Goal: Task Accomplishment & Management: Manage account settings

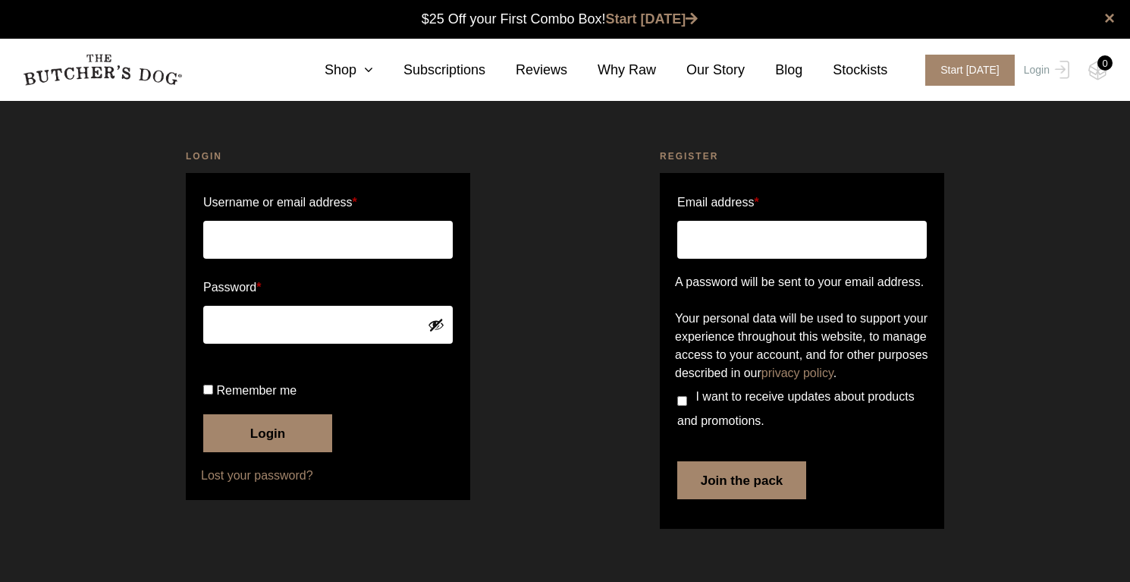
scroll to position [1, 0]
type input "[EMAIL_ADDRESS][PERSON_NAME][DOMAIN_NAME]"
click at [277, 452] on button "Login" at bounding box center [267, 433] width 129 height 38
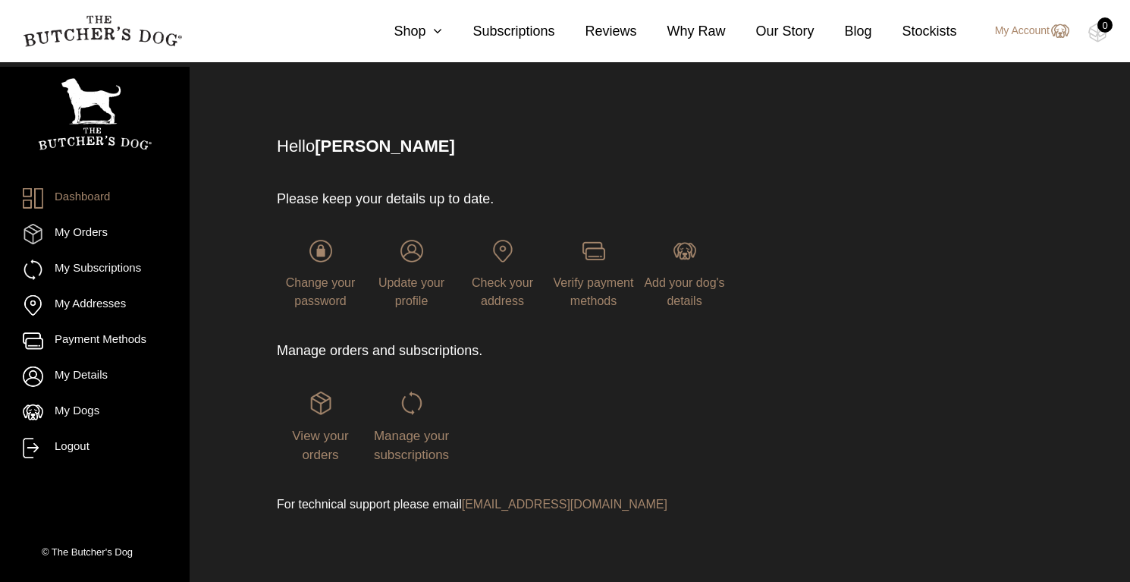
scroll to position [46, 0]
click at [425, 444] on div "Manage your subscriptions" at bounding box center [411, 428] width 87 height 73
click at [335, 438] on span "View your orders" at bounding box center [320, 446] width 56 height 34
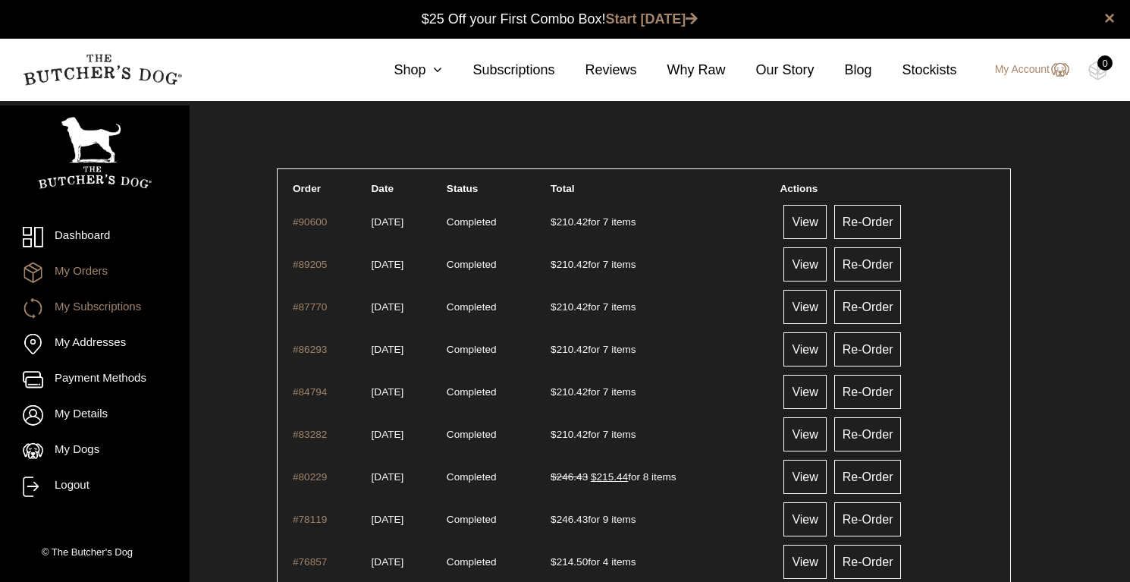
click at [96, 317] on link "My Subscriptions" at bounding box center [95, 308] width 144 height 20
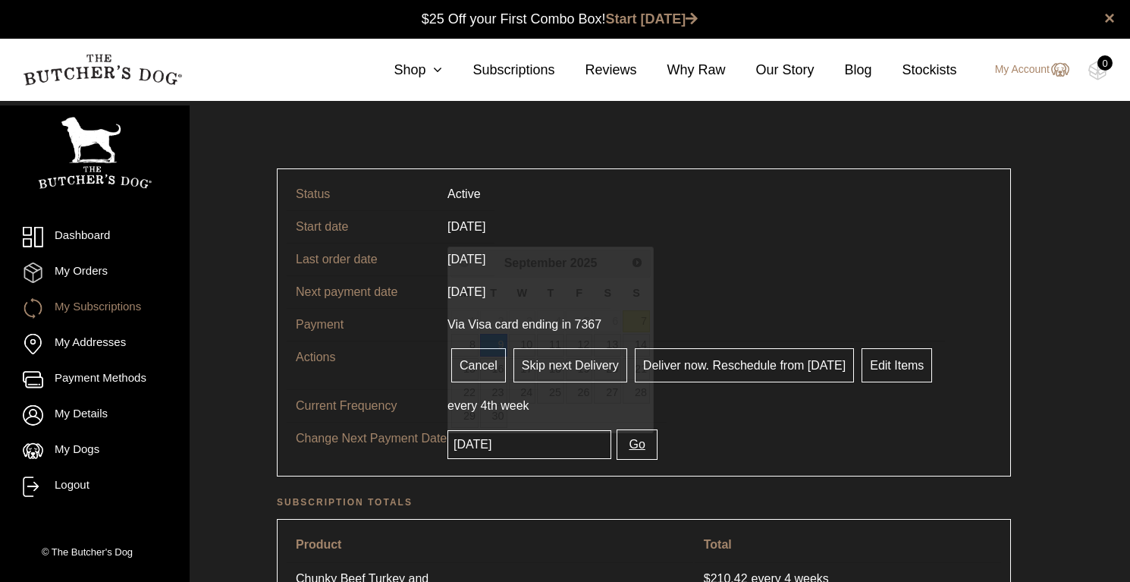
click at [543, 447] on input "2025-09-09" at bounding box center [529, 444] width 164 height 29
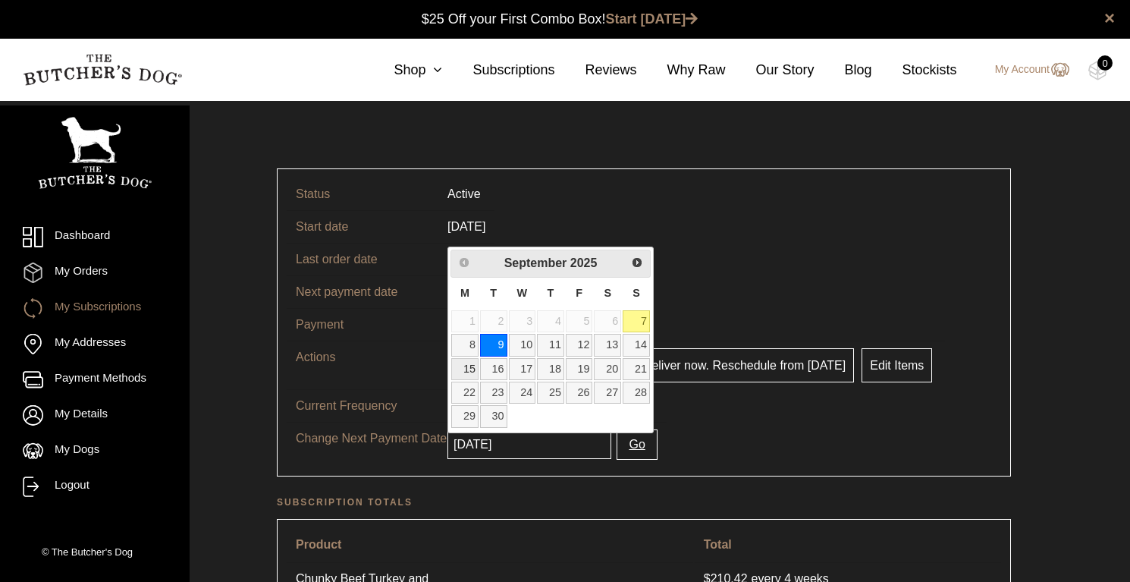
click at [469, 367] on link "15" at bounding box center [464, 369] width 27 height 22
type input "2025-09-15"
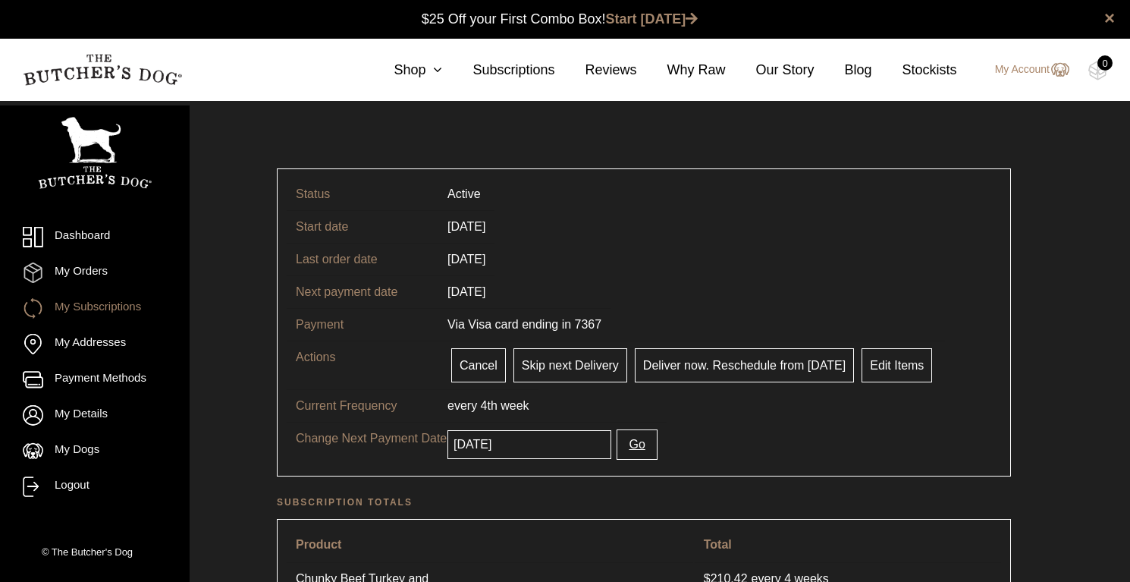
click at [758, 441] on tr "Change Next Payment Date 2025-09-15 Go" at bounding box center [644, 444] width 714 height 45
click at [645, 444] on button "Go" at bounding box center [637, 444] width 40 height 30
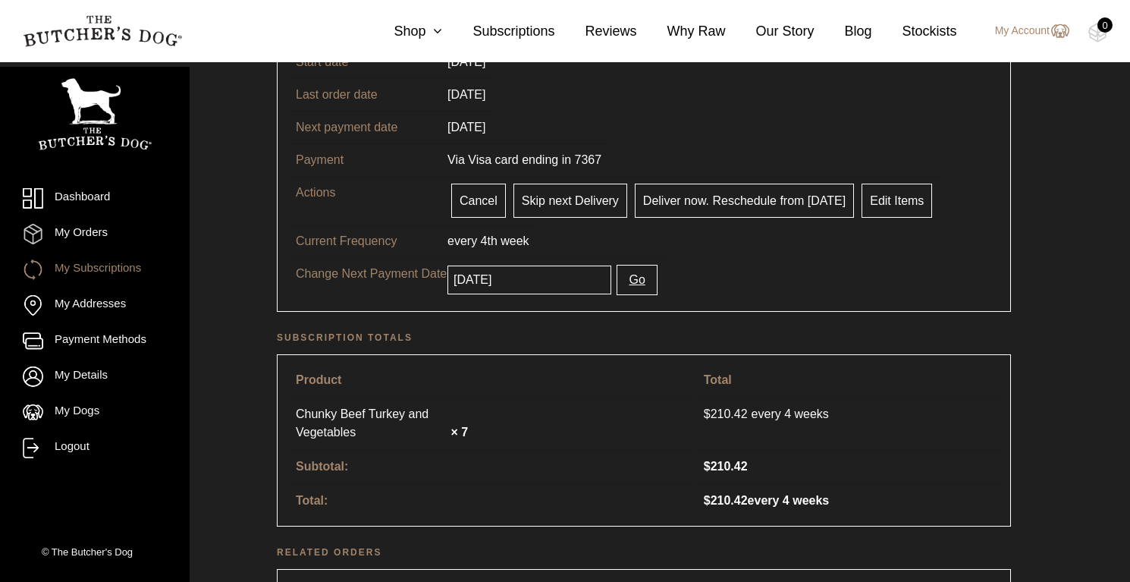
scroll to position [239, 0]
